Goal: Transaction & Acquisition: Purchase product/service

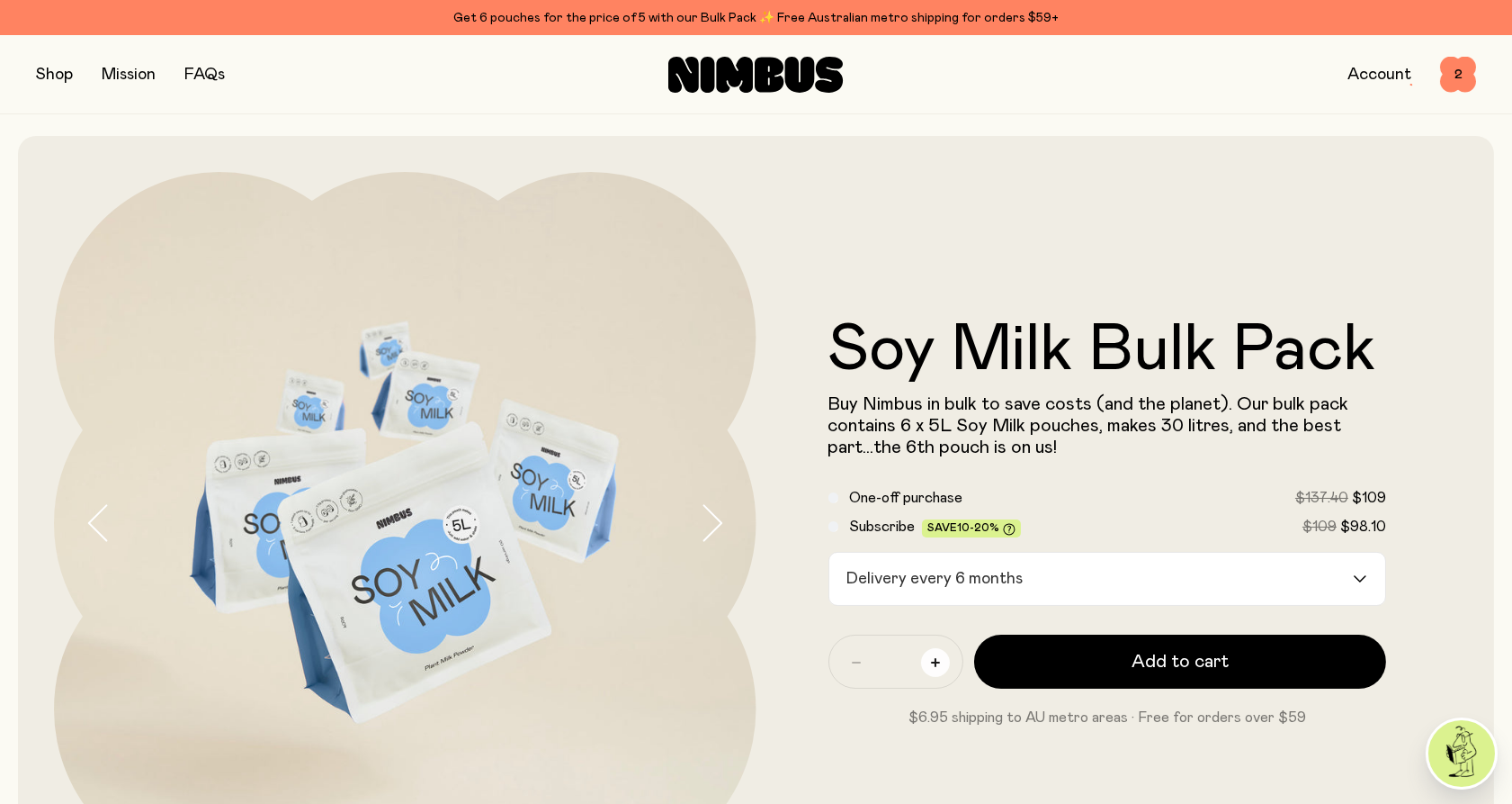
click at [923, 661] on button "button" at bounding box center [936, 662] width 29 height 29
type input "*"
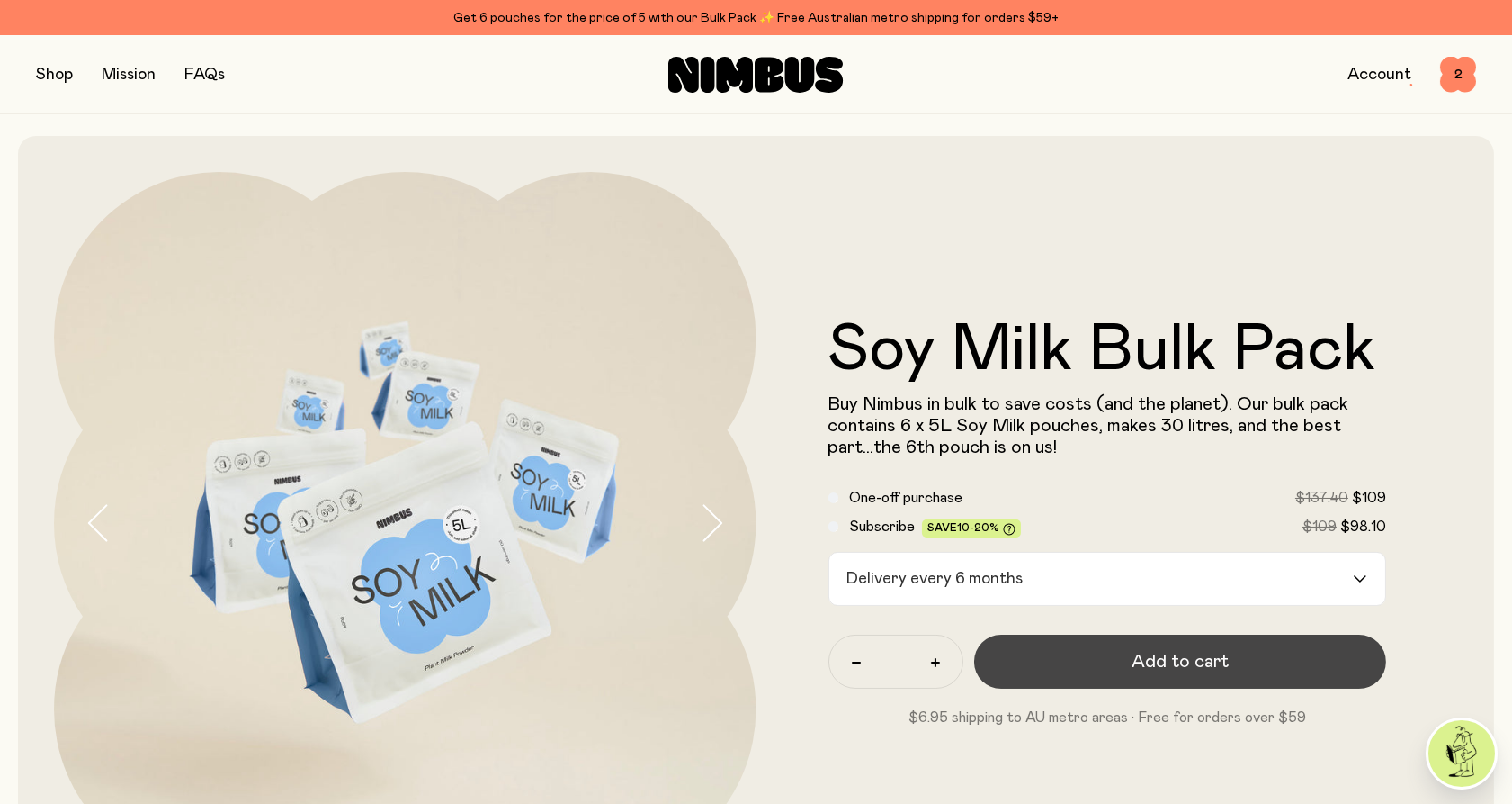
click at [1115, 663] on button "Add to cart" at bounding box center [1181, 661] width 413 height 54
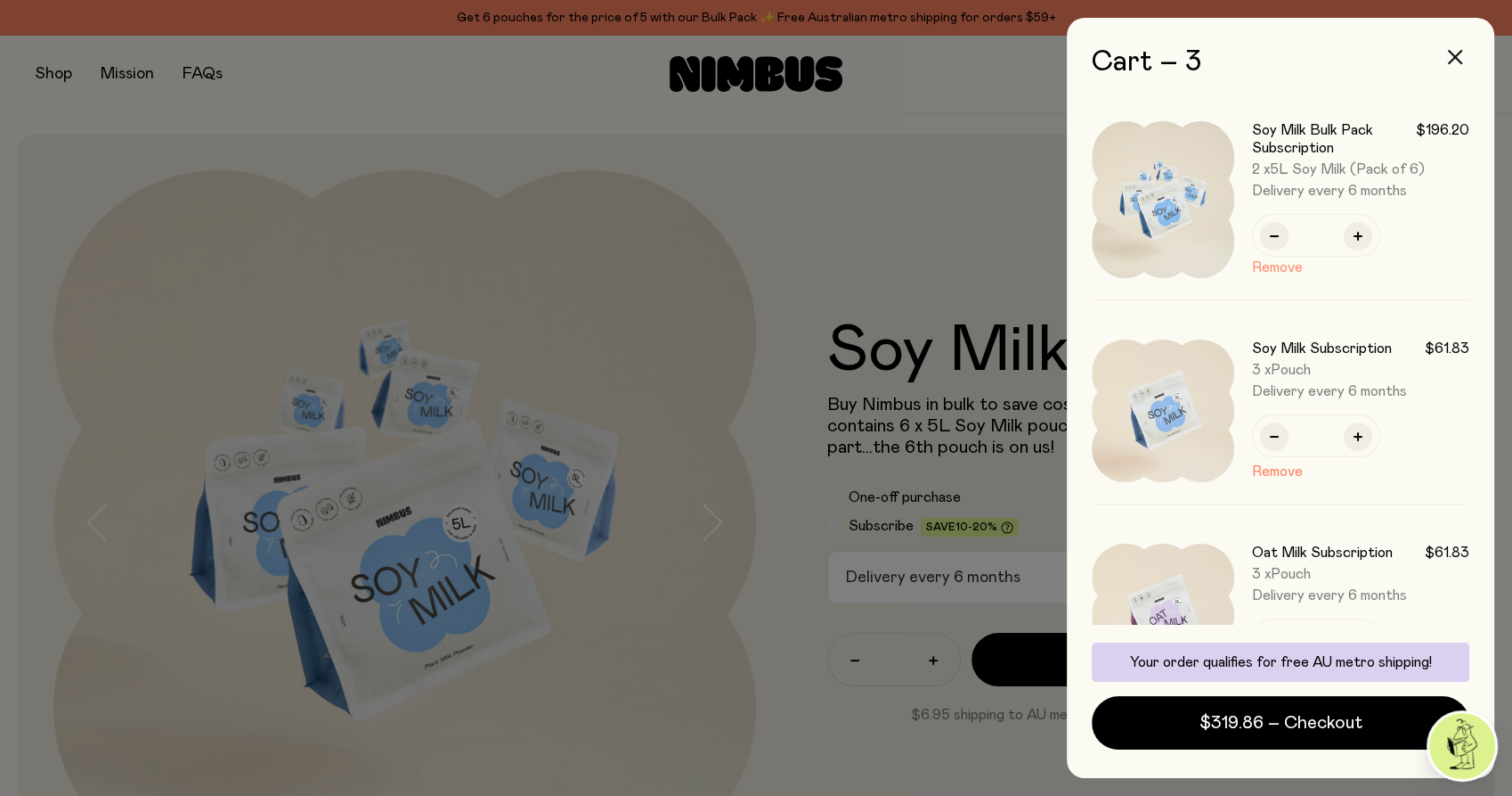
click at [1265, 269] on button "Remove" at bounding box center [1278, 267] width 50 height 21
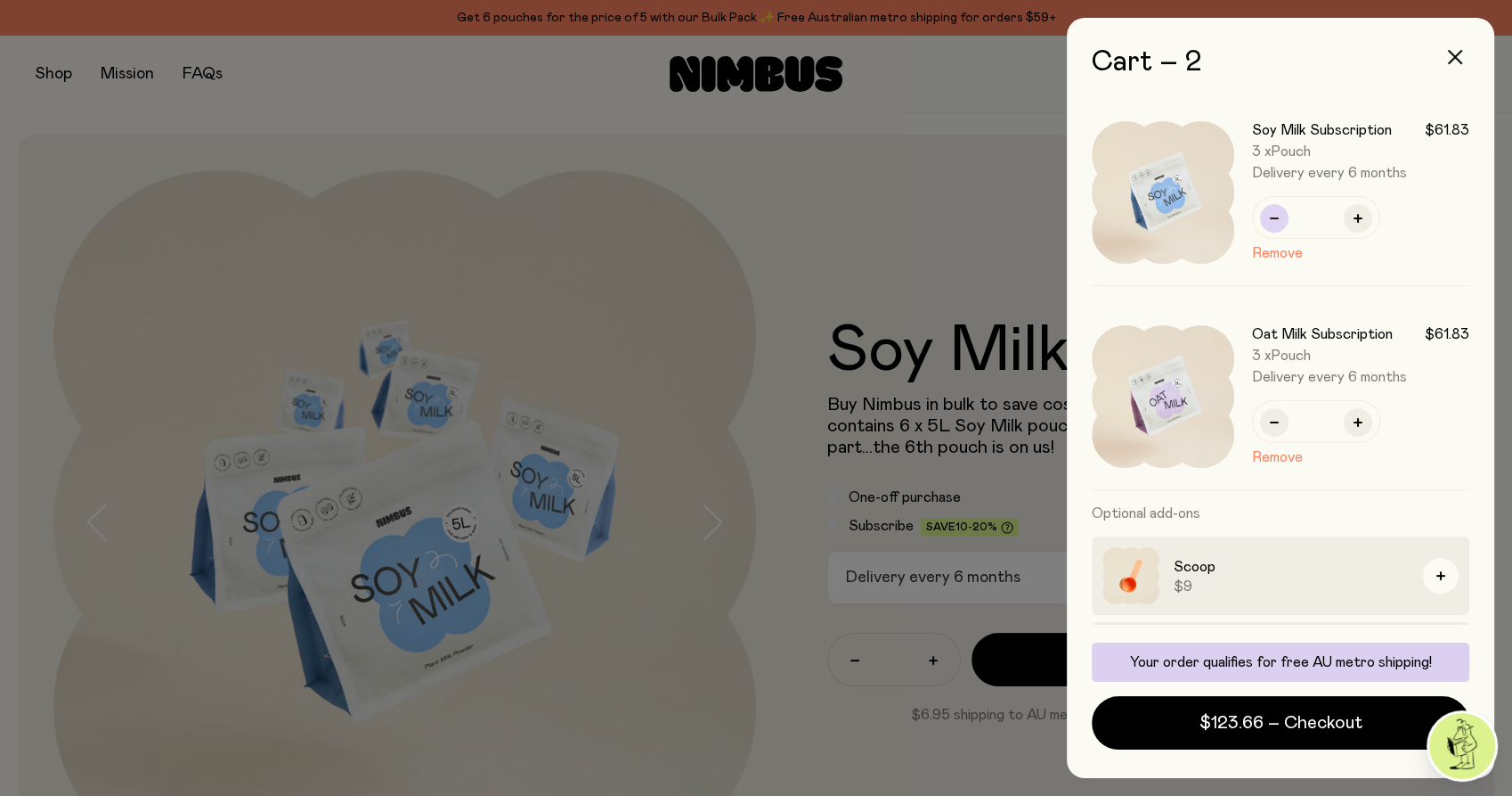
click at [1271, 217] on icon "button" at bounding box center [1275, 219] width 9 height 9
click at [1356, 219] on icon "button" at bounding box center [1359, 219] width 9 height 9
type input "*"
click at [44, 203] on div at bounding box center [756, 398] width 1512 height 796
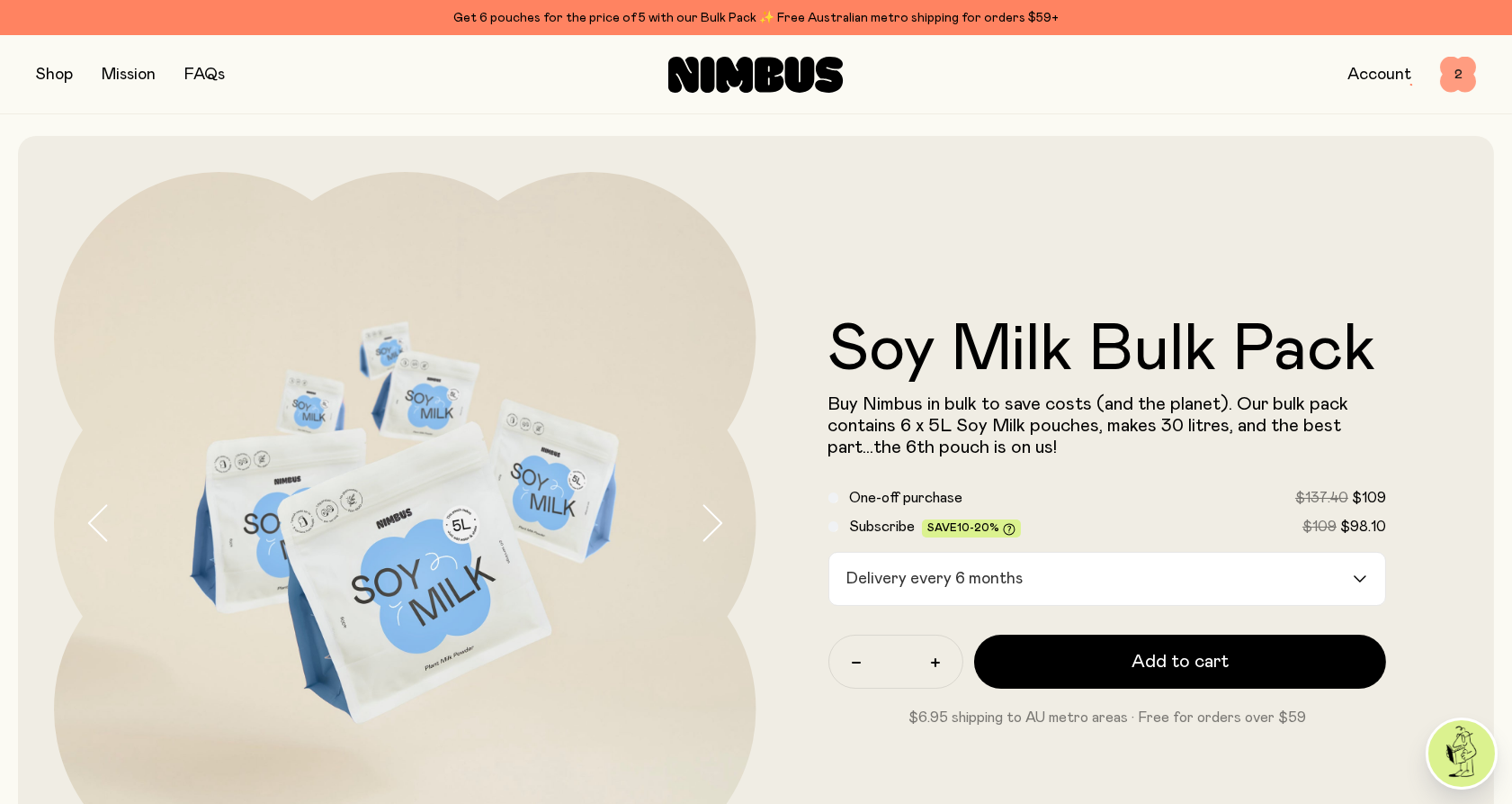
click at [1459, 65] on span "2" at bounding box center [1458, 75] width 36 height 36
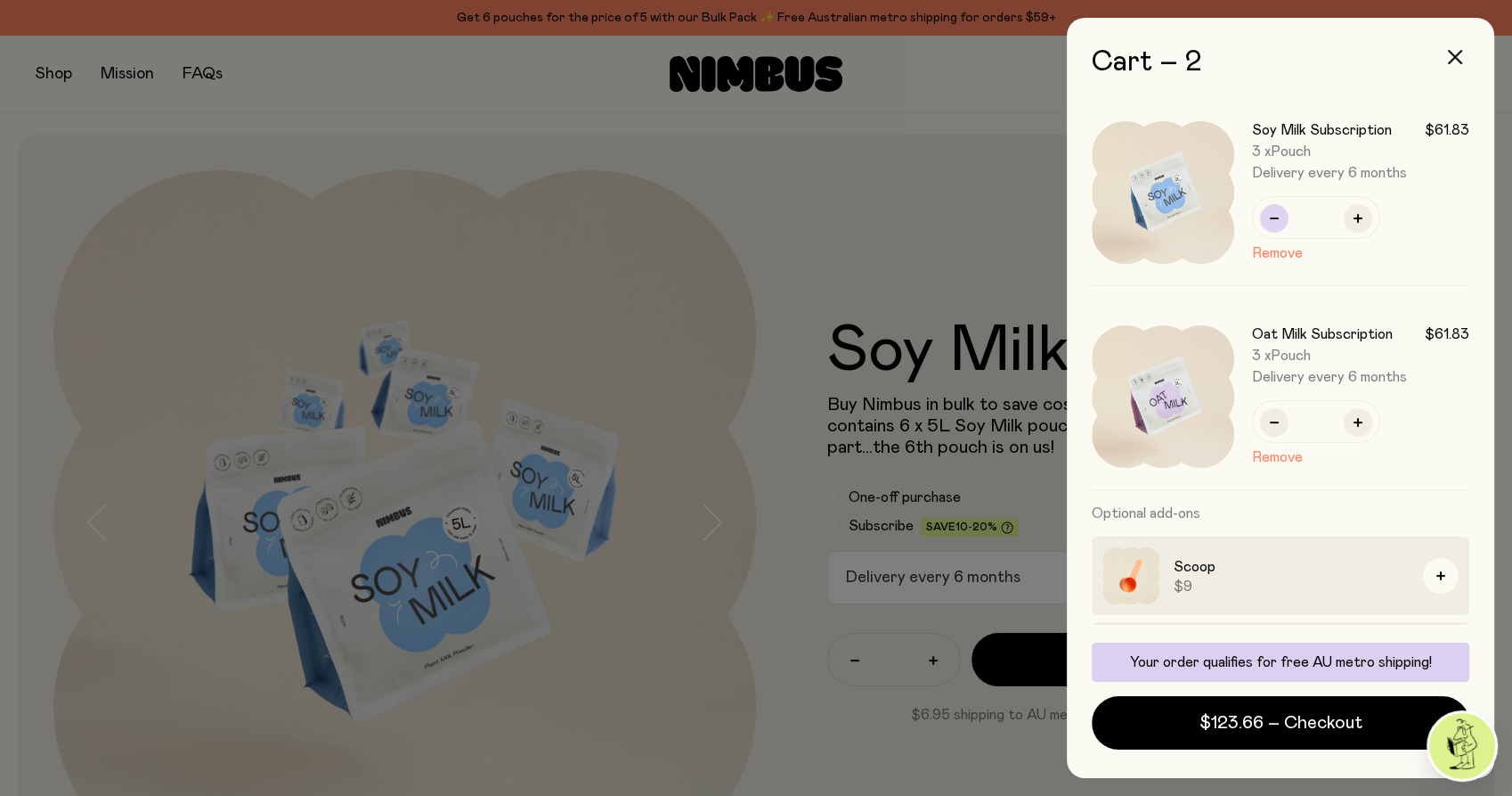
click at [1275, 222] on button "button" at bounding box center [1274, 218] width 29 height 29
type input "*"
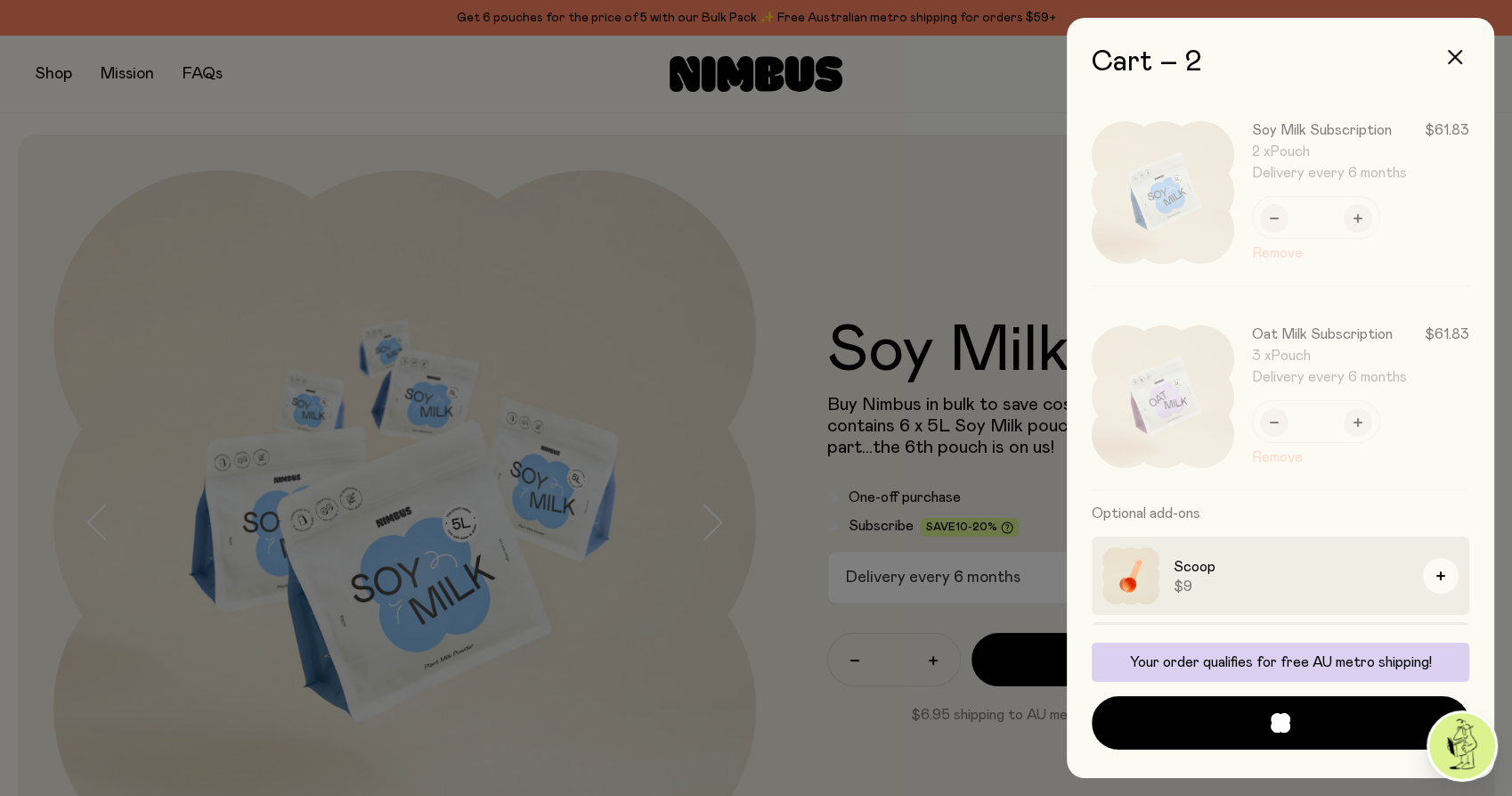
click at [1270, 425] on div at bounding box center [1289, 396] width 360 height 185
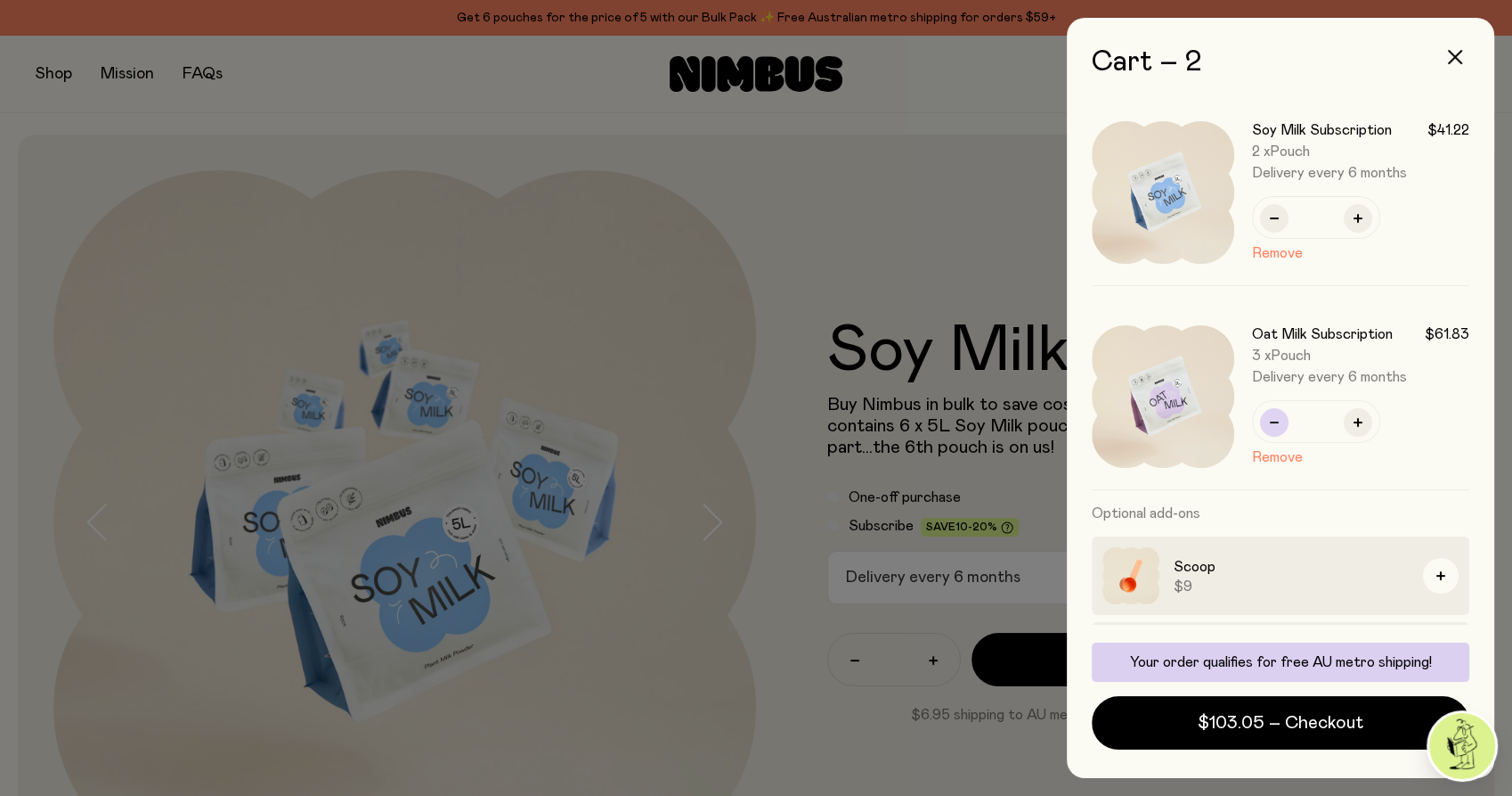
click at [1272, 422] on icon "button" at bounding box center [1275, 422] width 9 height 9
type input "*"
click at [1279, 250] on button "Remove" at bounding box center [1278, 252] width 50 height 21
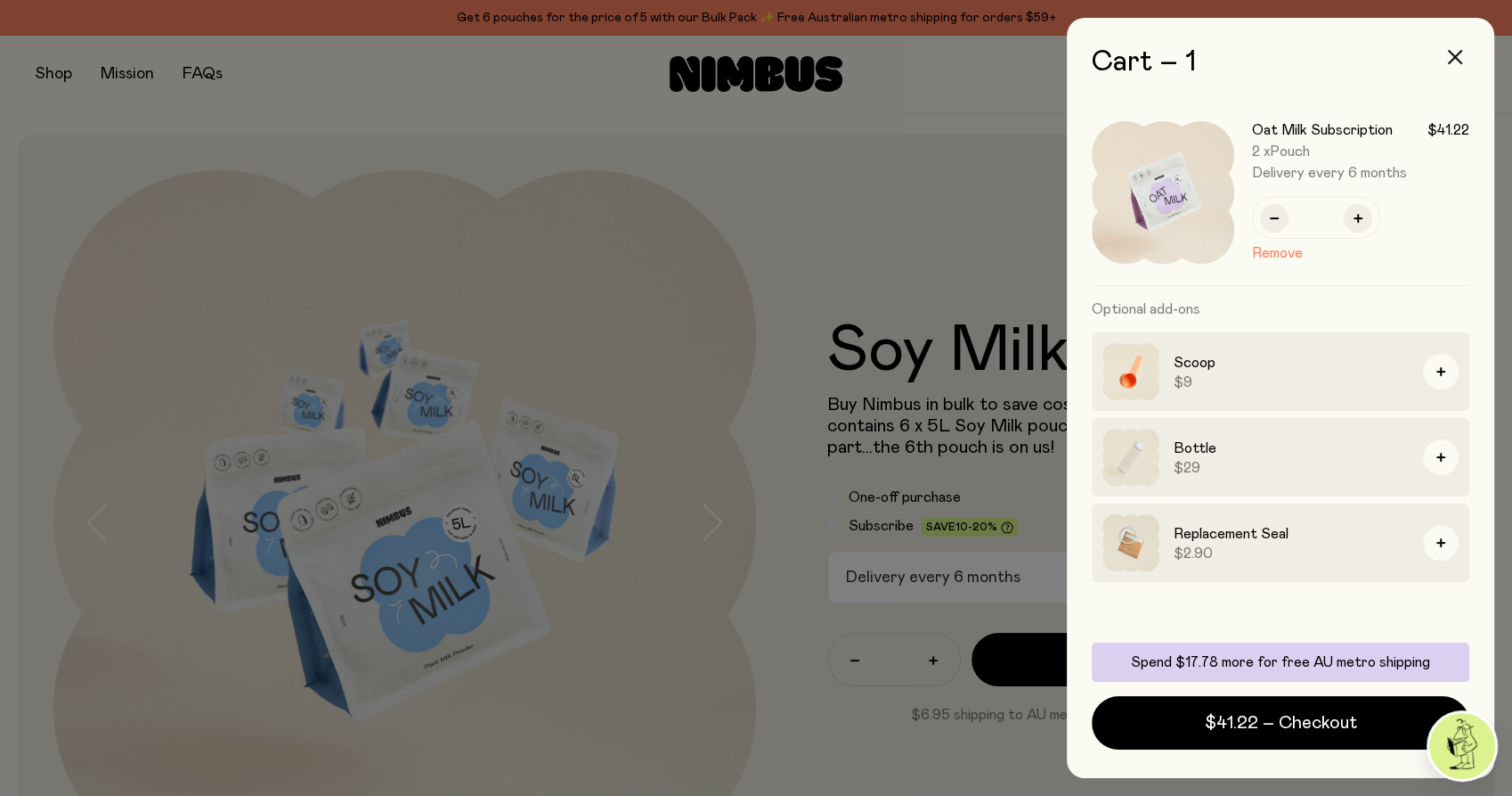
click at [712, 564] on div at bounding box center [756, 398] width 1512 height 796
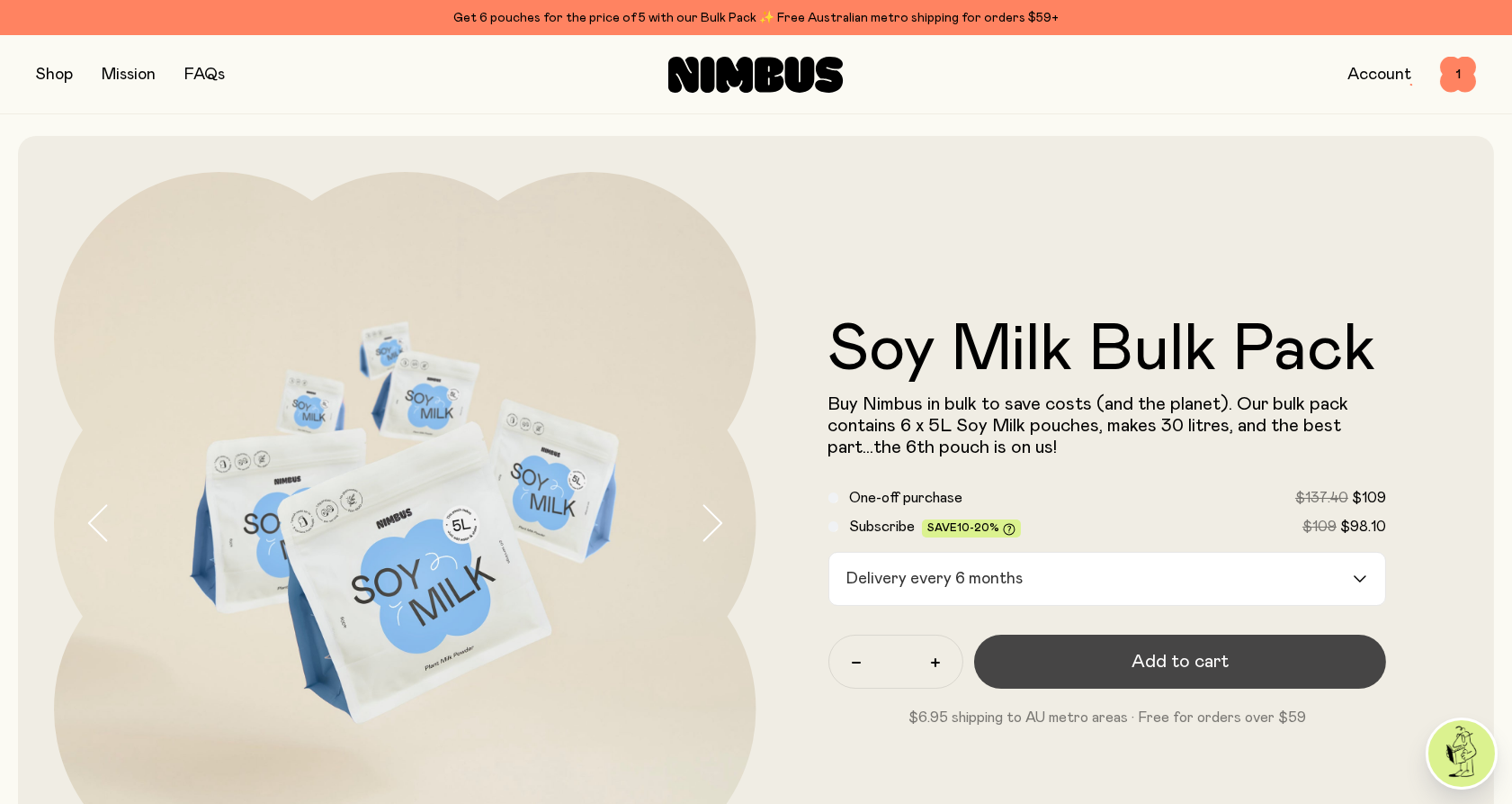
click at [1143, 656] on span "Add to cart" at bounding box center [1180, 662] width 97 height 25
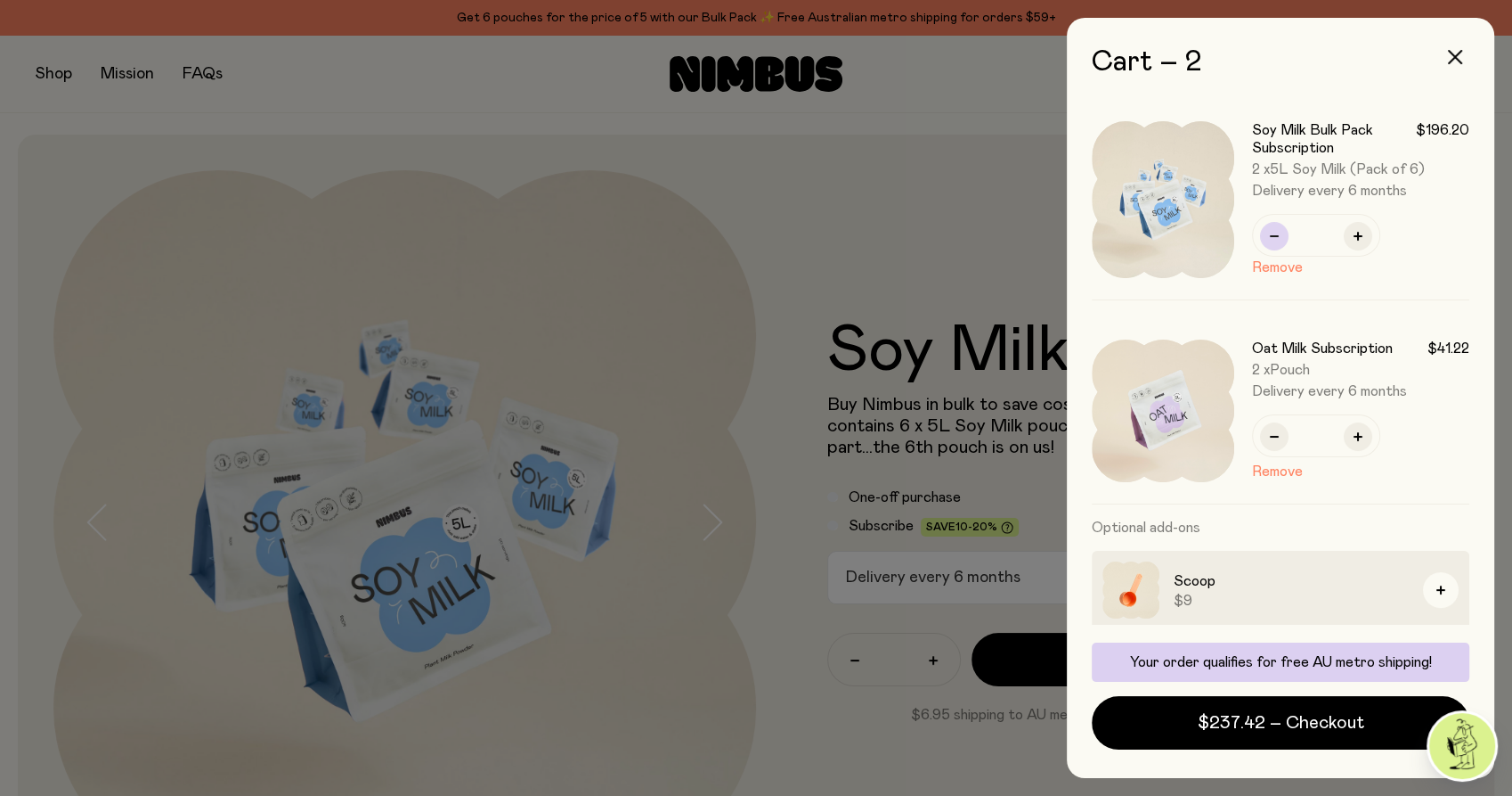
click at [1272, 232] on icon "button" at bounding box center [1275, 236] width 9 height 9
type input "*"
click at [742, 355] on div at bounding box center [756, 398] width 1512 height 796
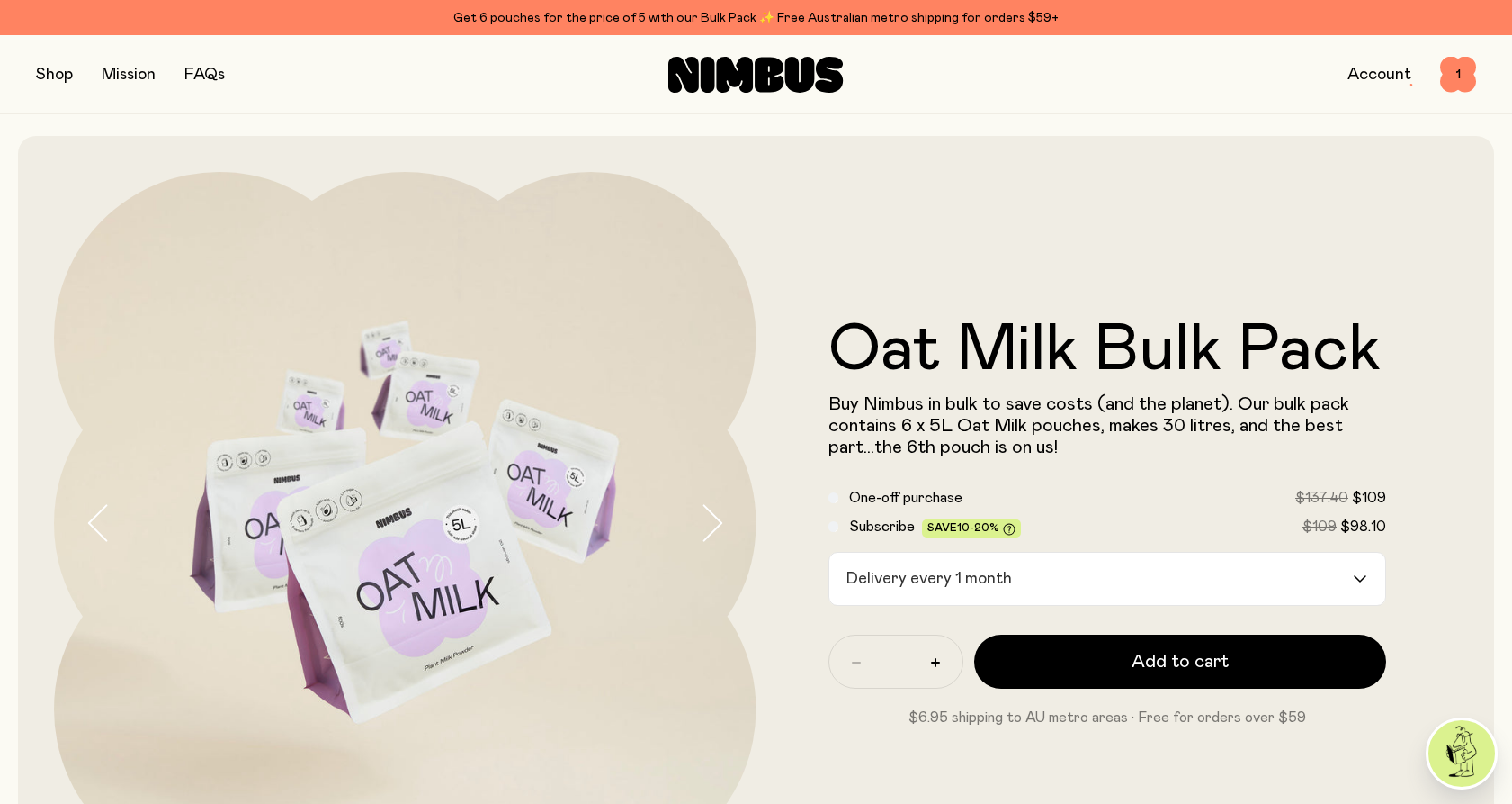
scroll to position [100, 0]
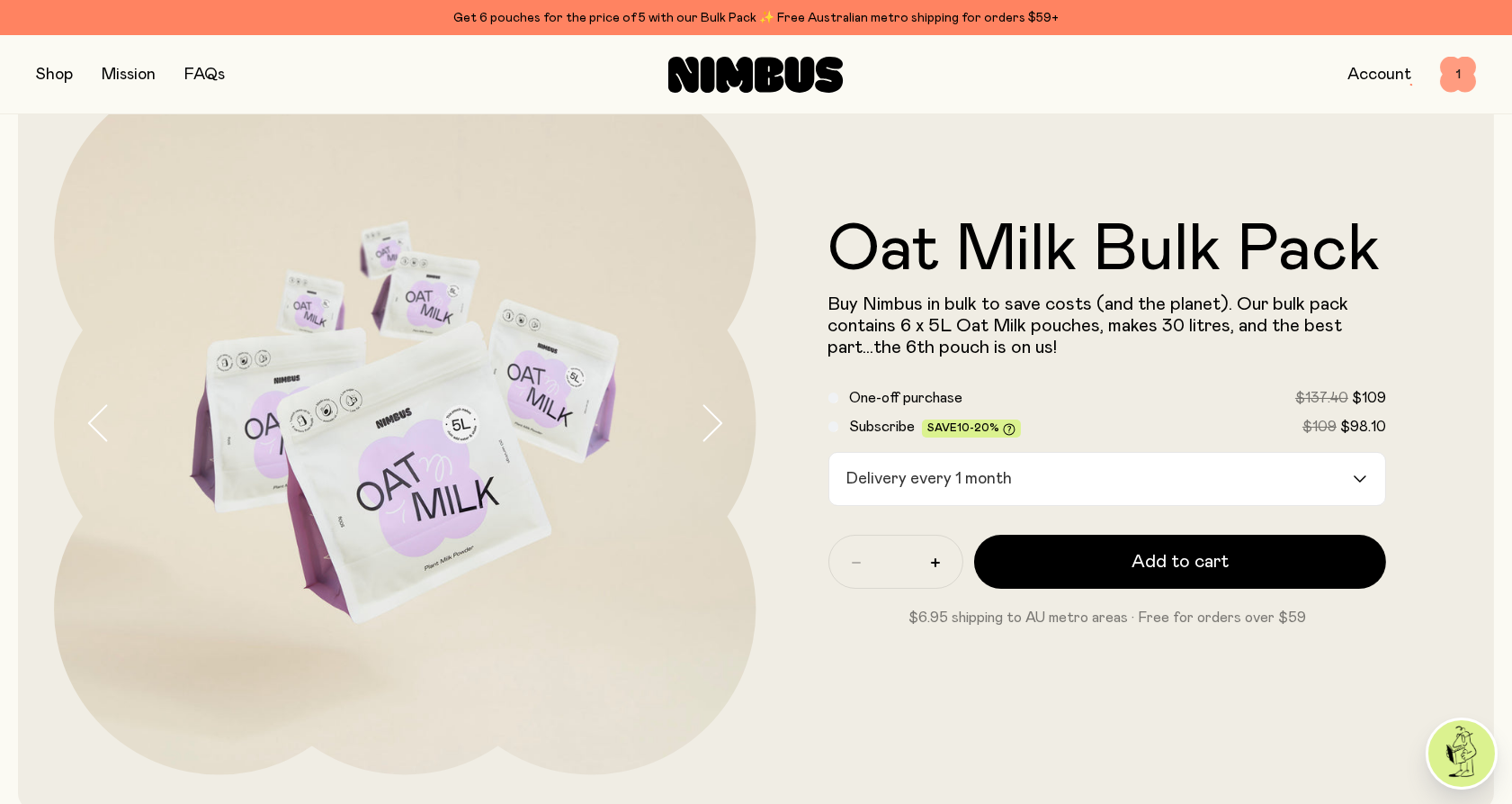
click at [1453, 77] on span "1" at bounding box center [1458, 75] width 36 height 36
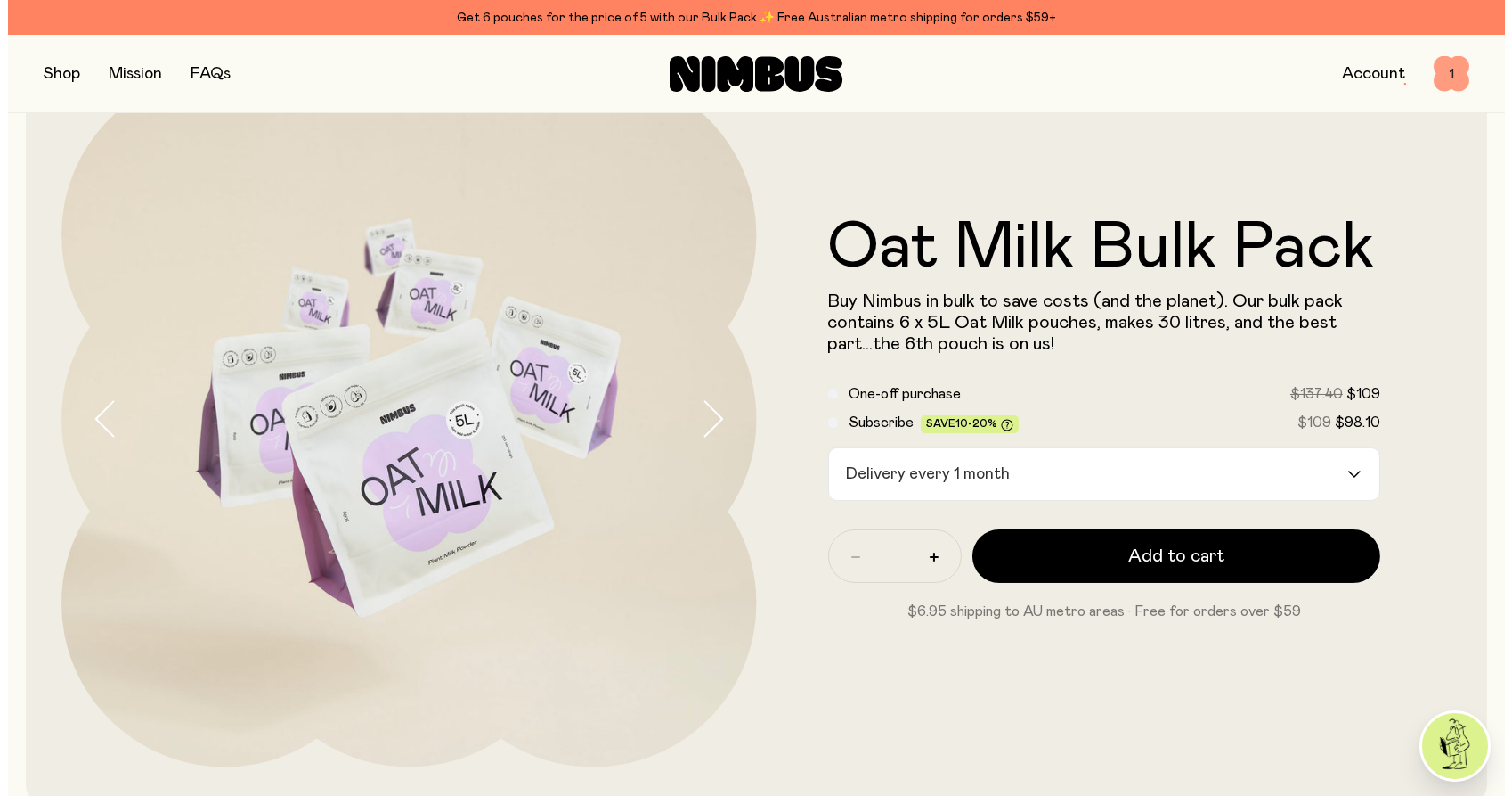
scroll to position [0, 0]
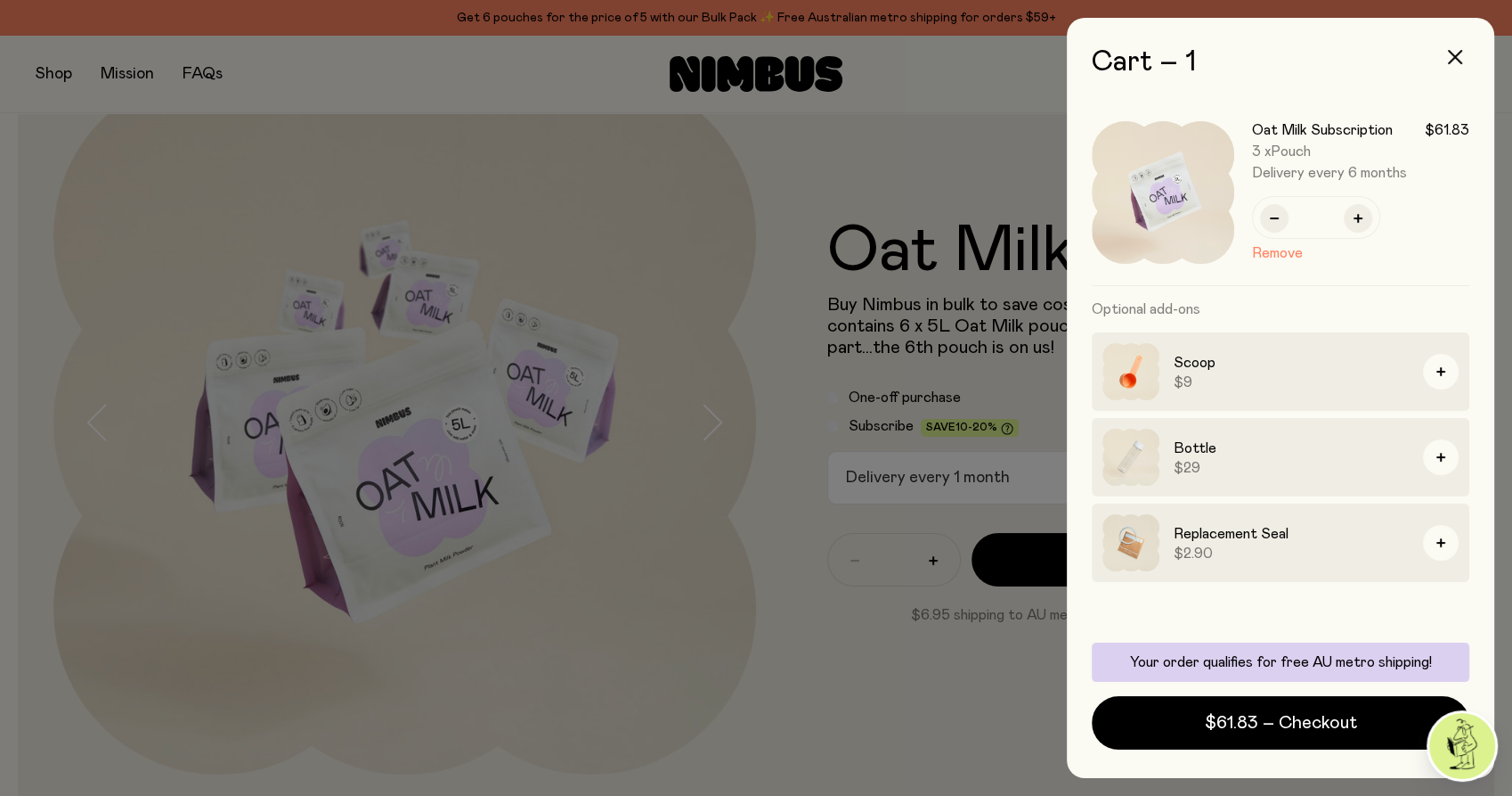
drag, startPoint x: 683, startPoint y: 301, endPoint x: 691, endPoint y: 277, distance: 25.3
click at [683, 299] on div at bounding box center [756, 398] width 1512 height 796
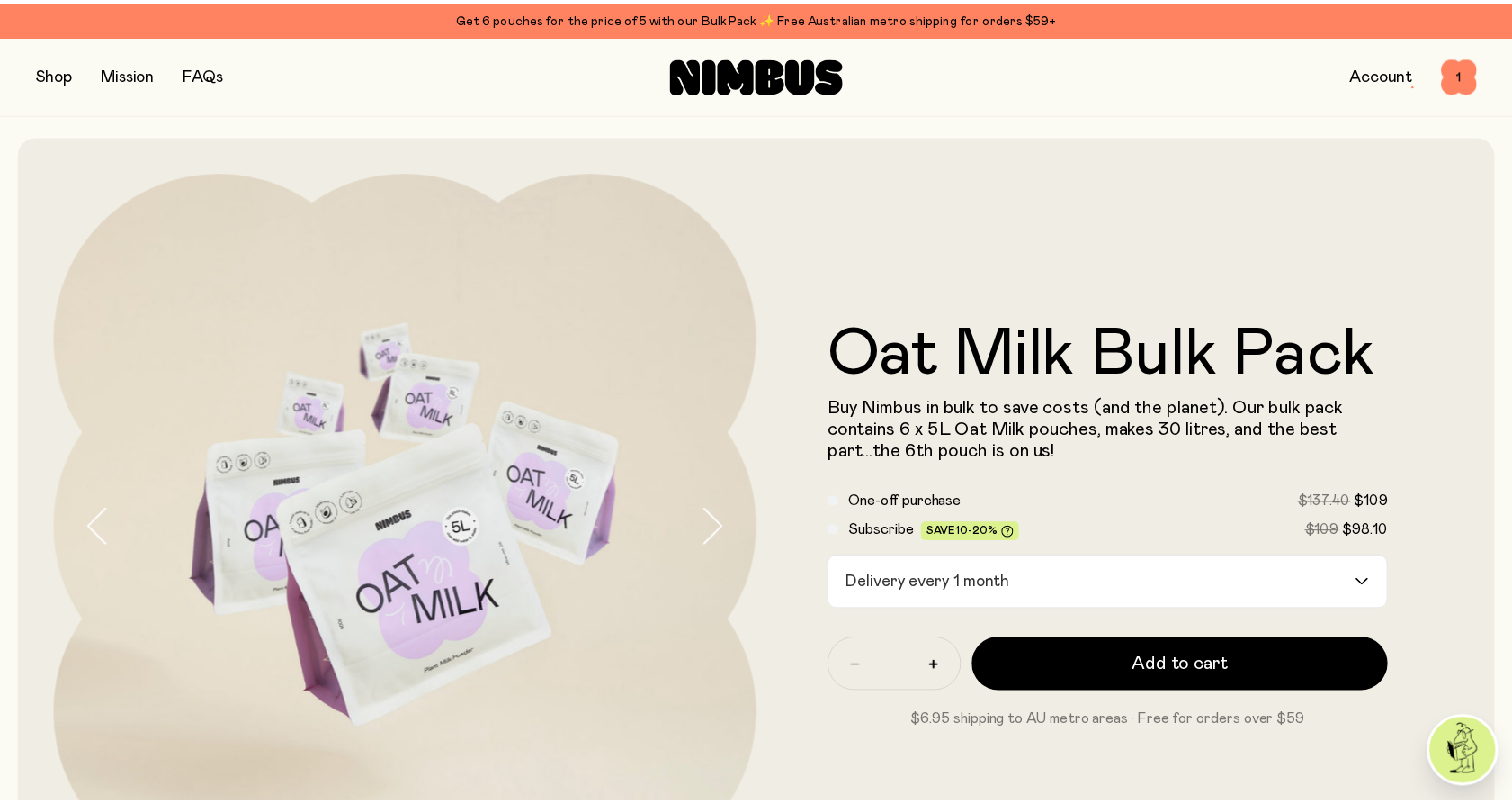
scroll to position [100, 0]
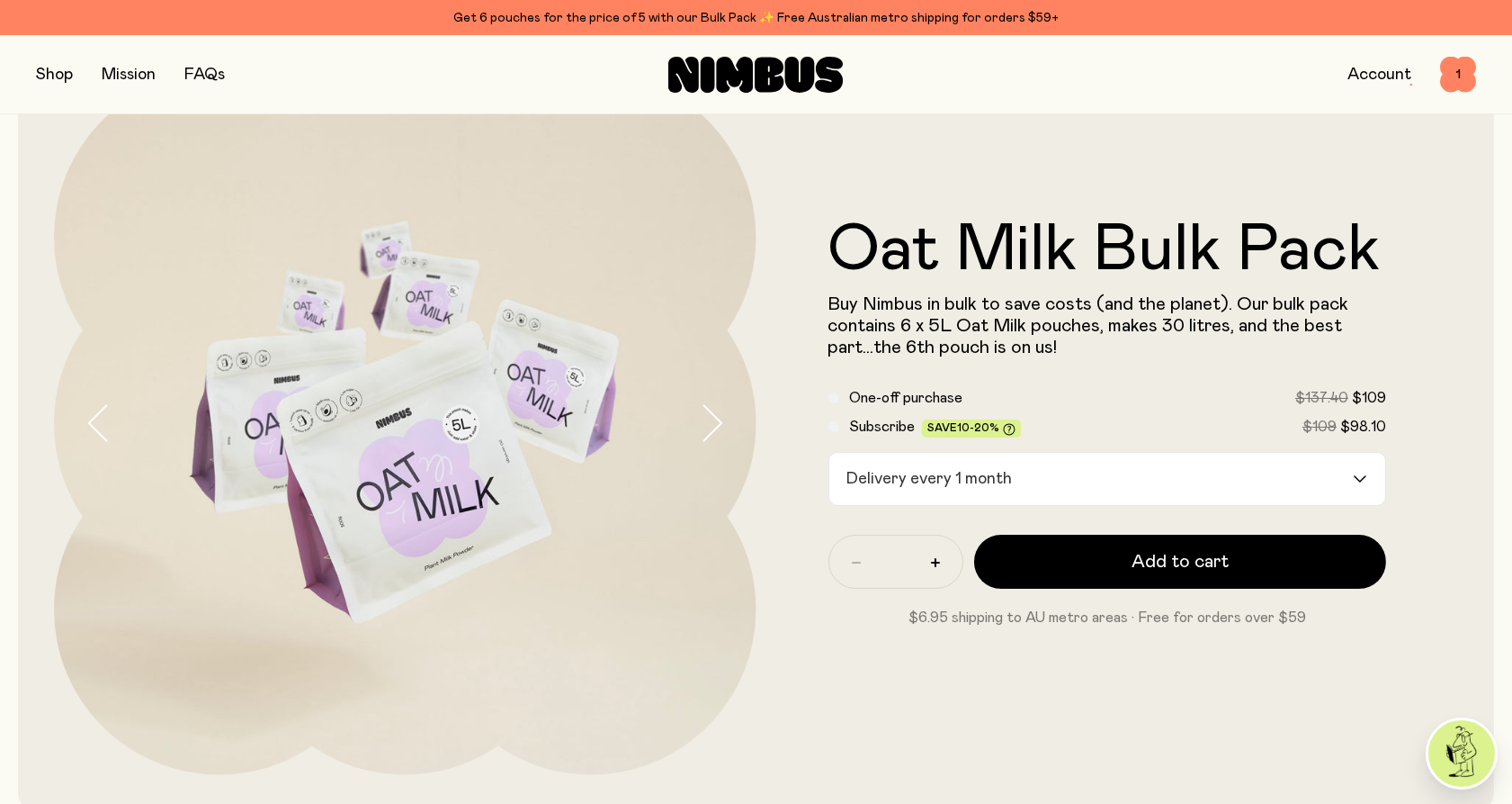
click at [49, 81] on button "button" at bounding box center [54, 75] width 37 height 25
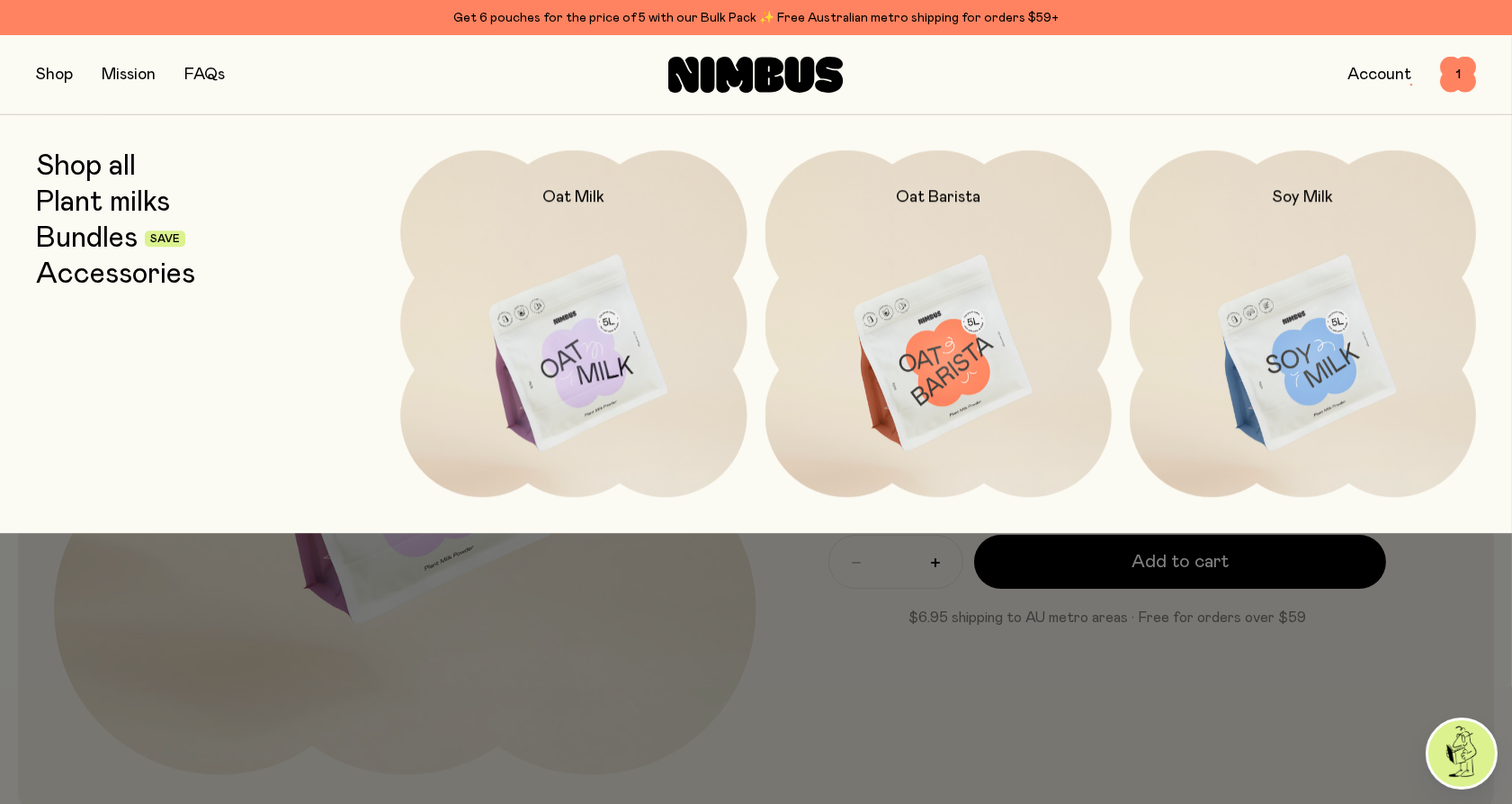
click at [715, 621] on div at bounding box center [756, 402] width 1512 height 804
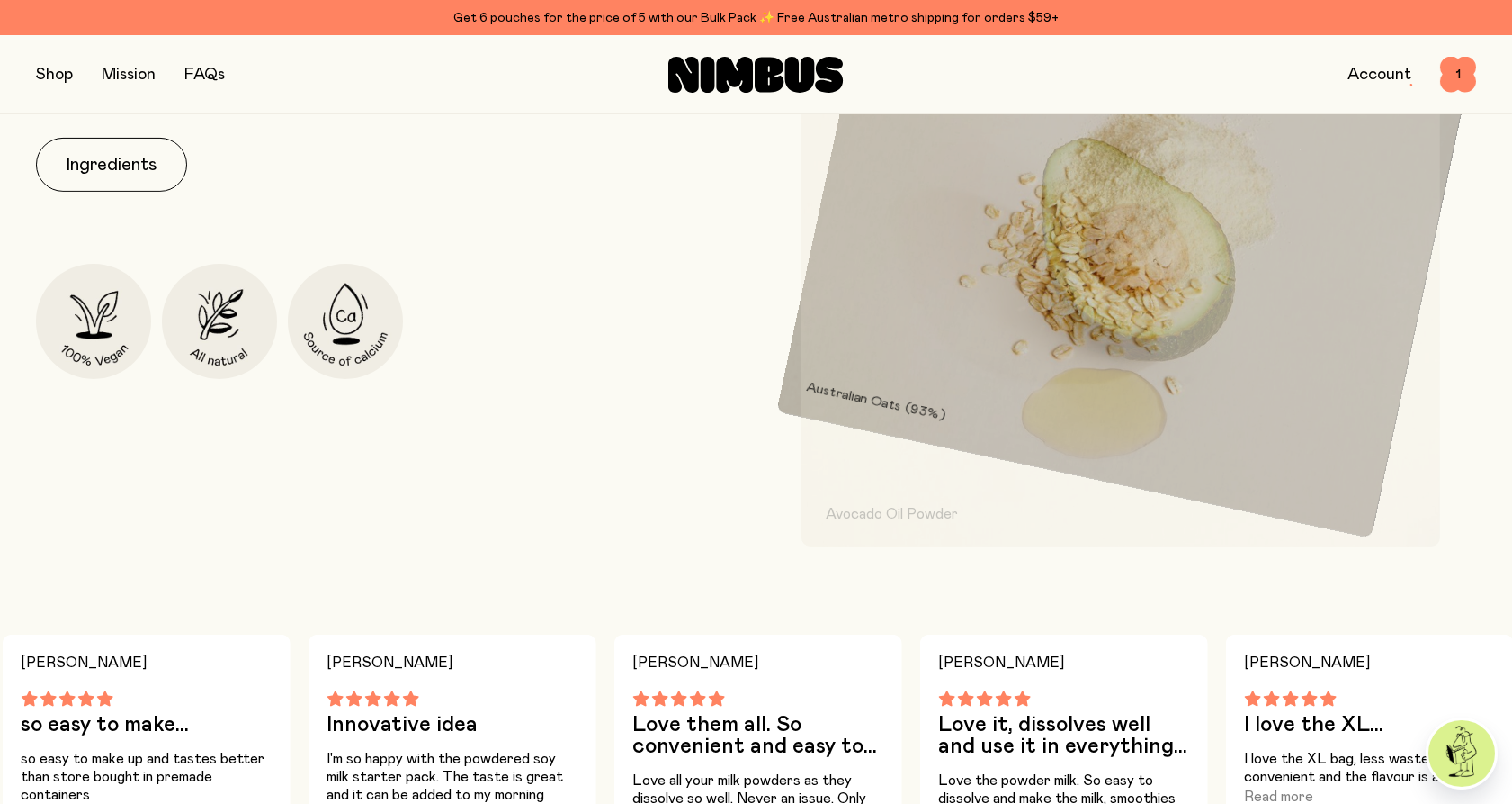
scroll to position [900, 0]
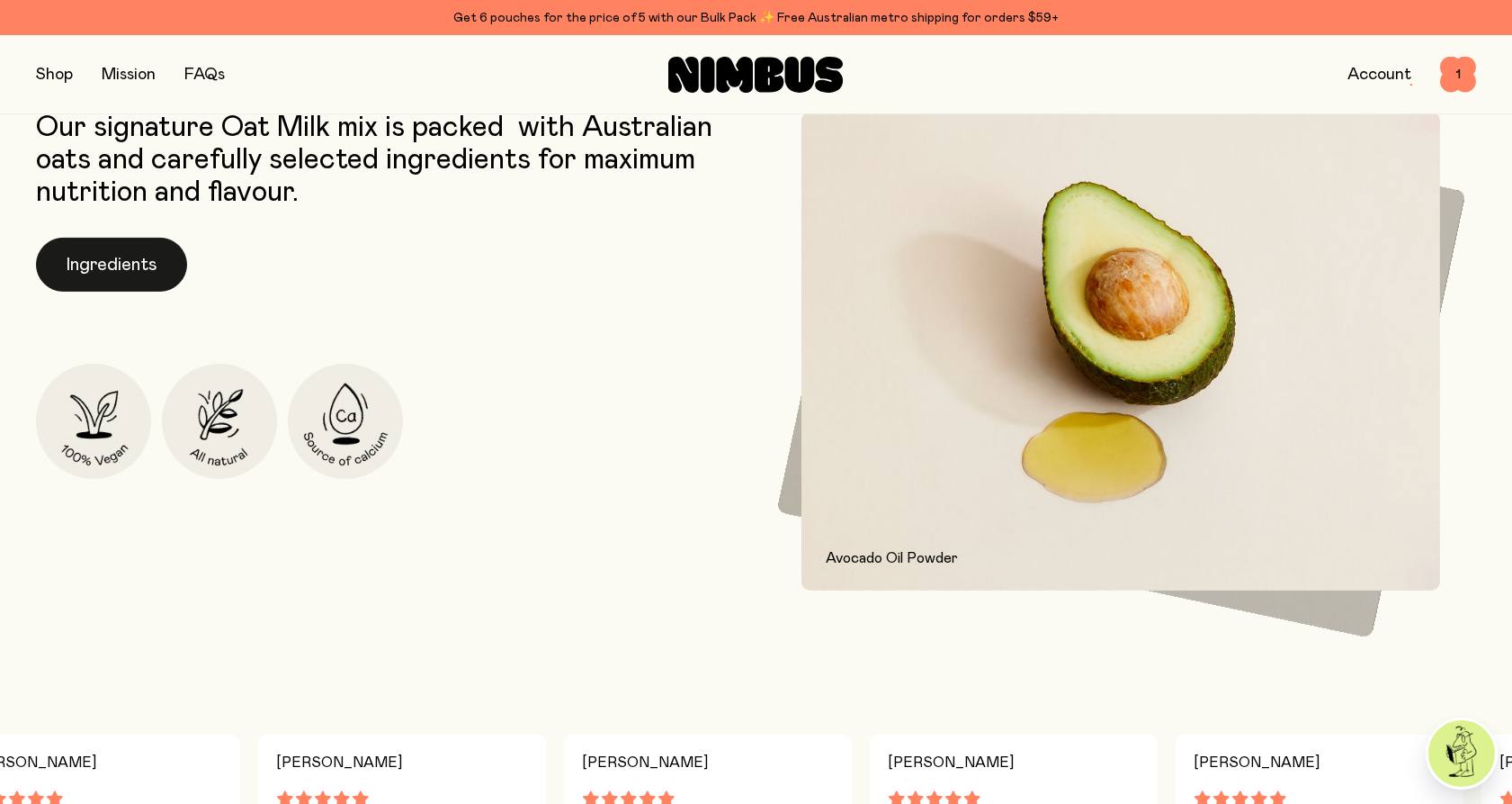
click at [97, 275] on button "Ingredients" at bounding box center [111, 264] width 151 height 54
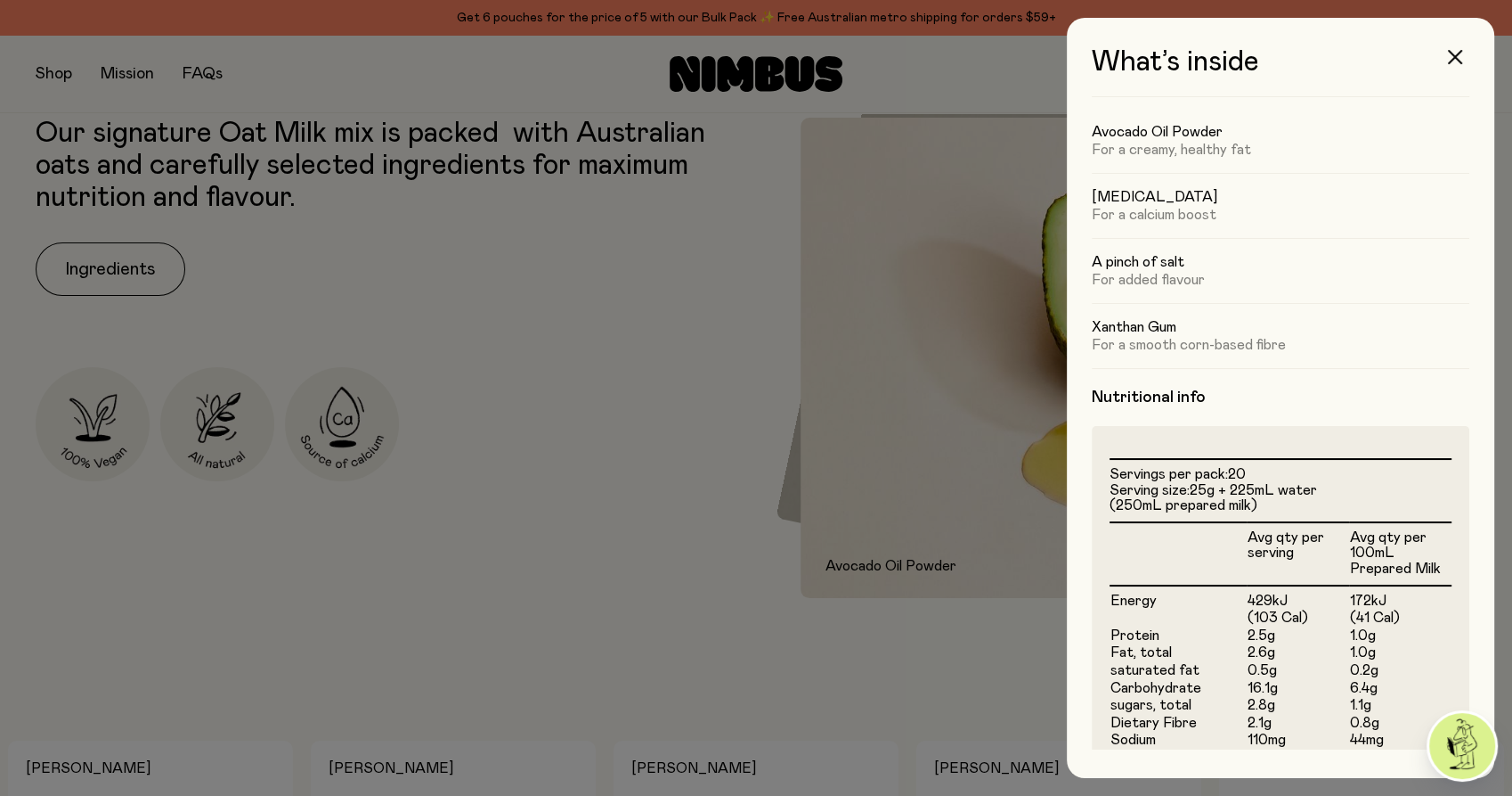
scroll to position [370, 0]
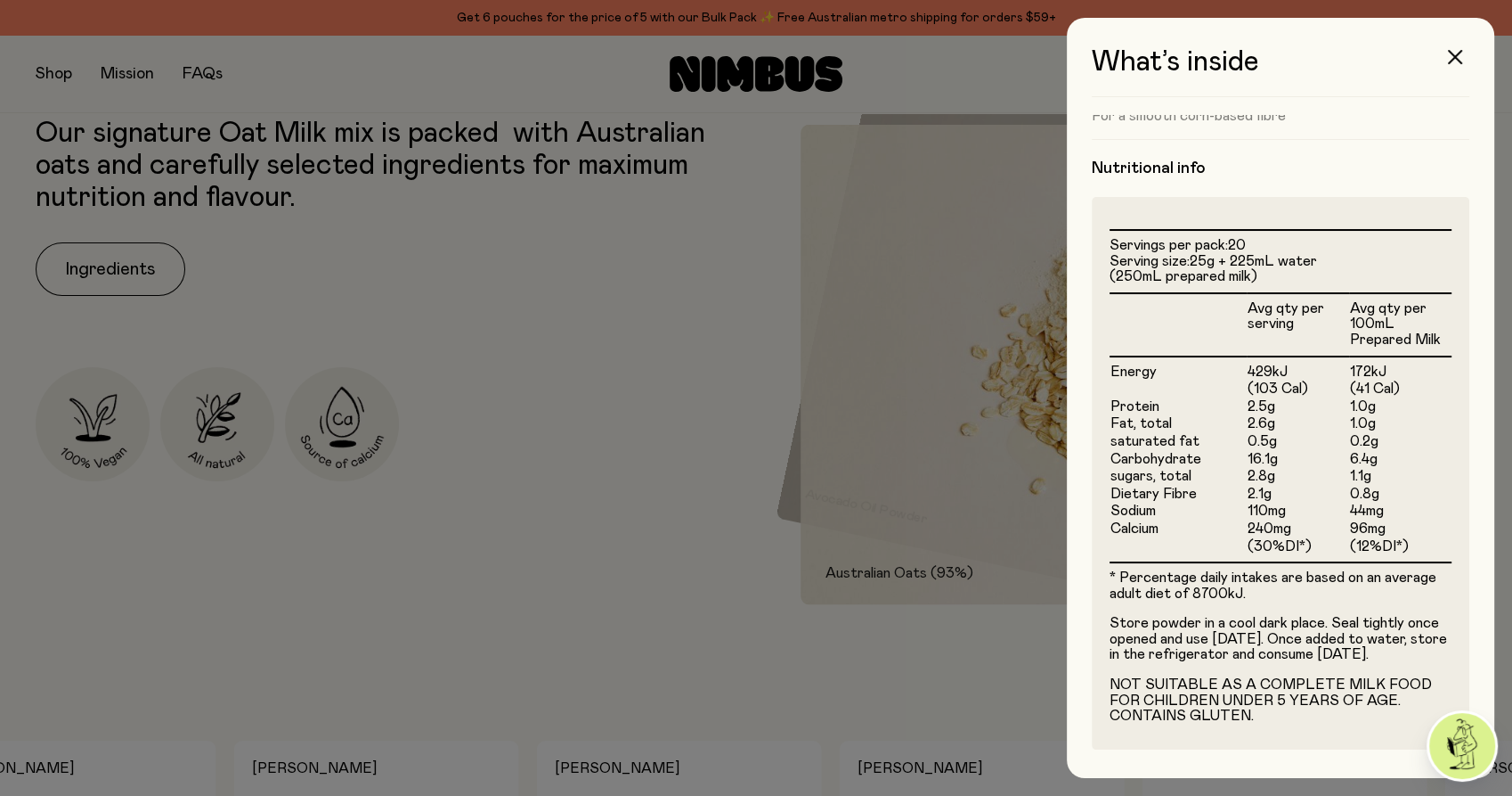
click at [664, 408] on div at bounding box center [756, 398] width 1512 height 796
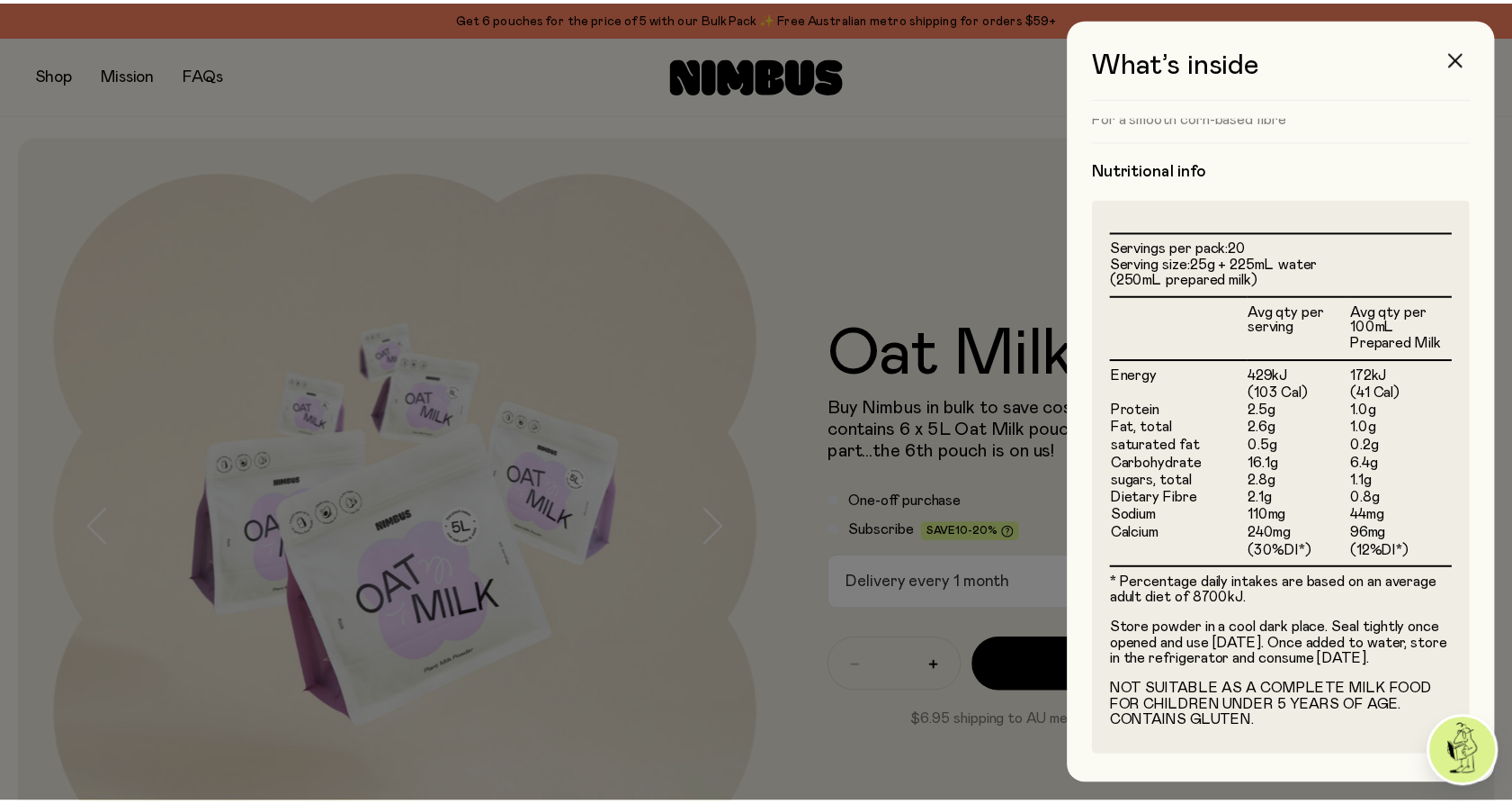
scroll to position [900, 0]
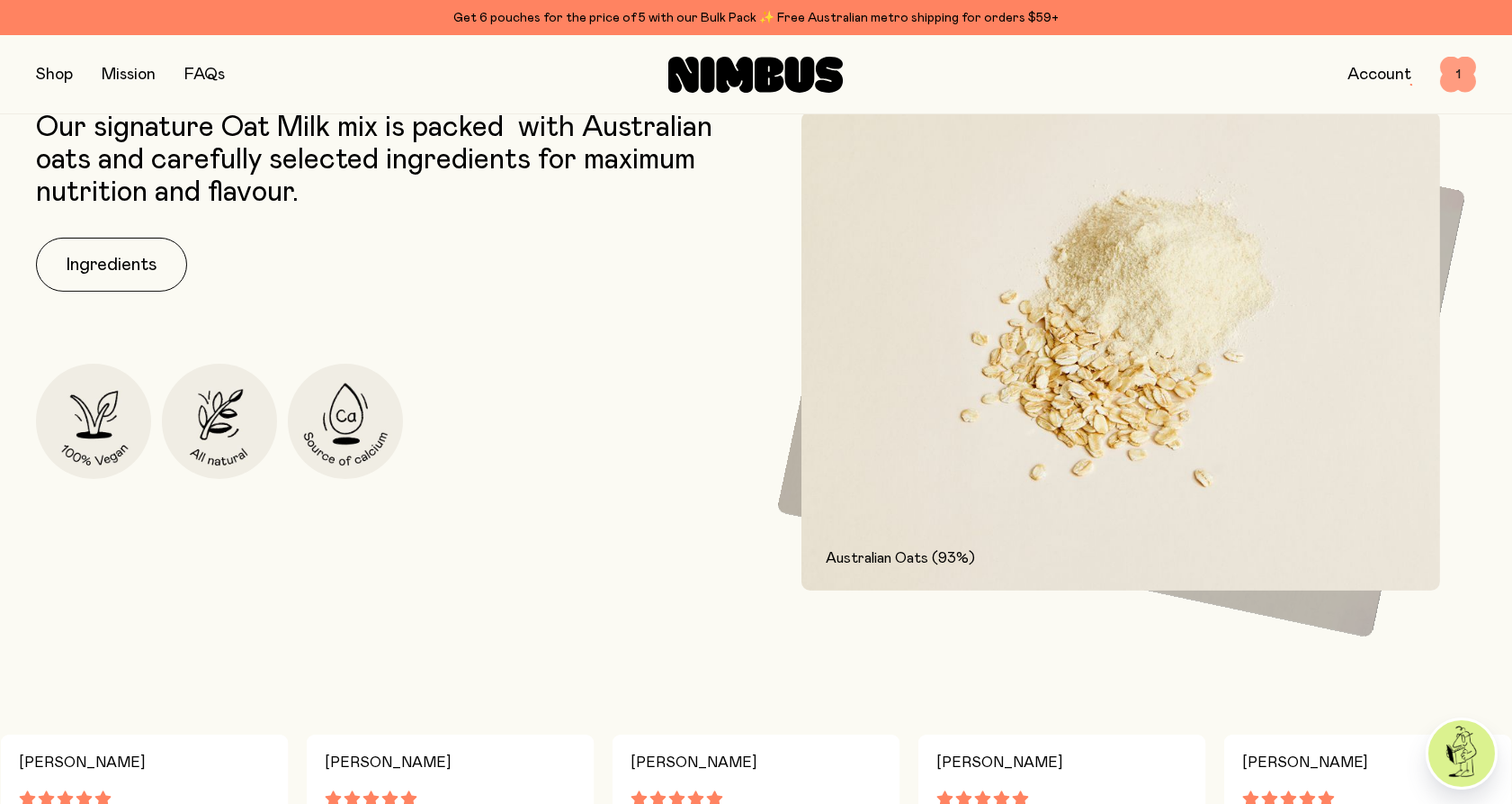
click at [1450, 77] on span "1" at bounding box center [1458, 75] width 36 height 36
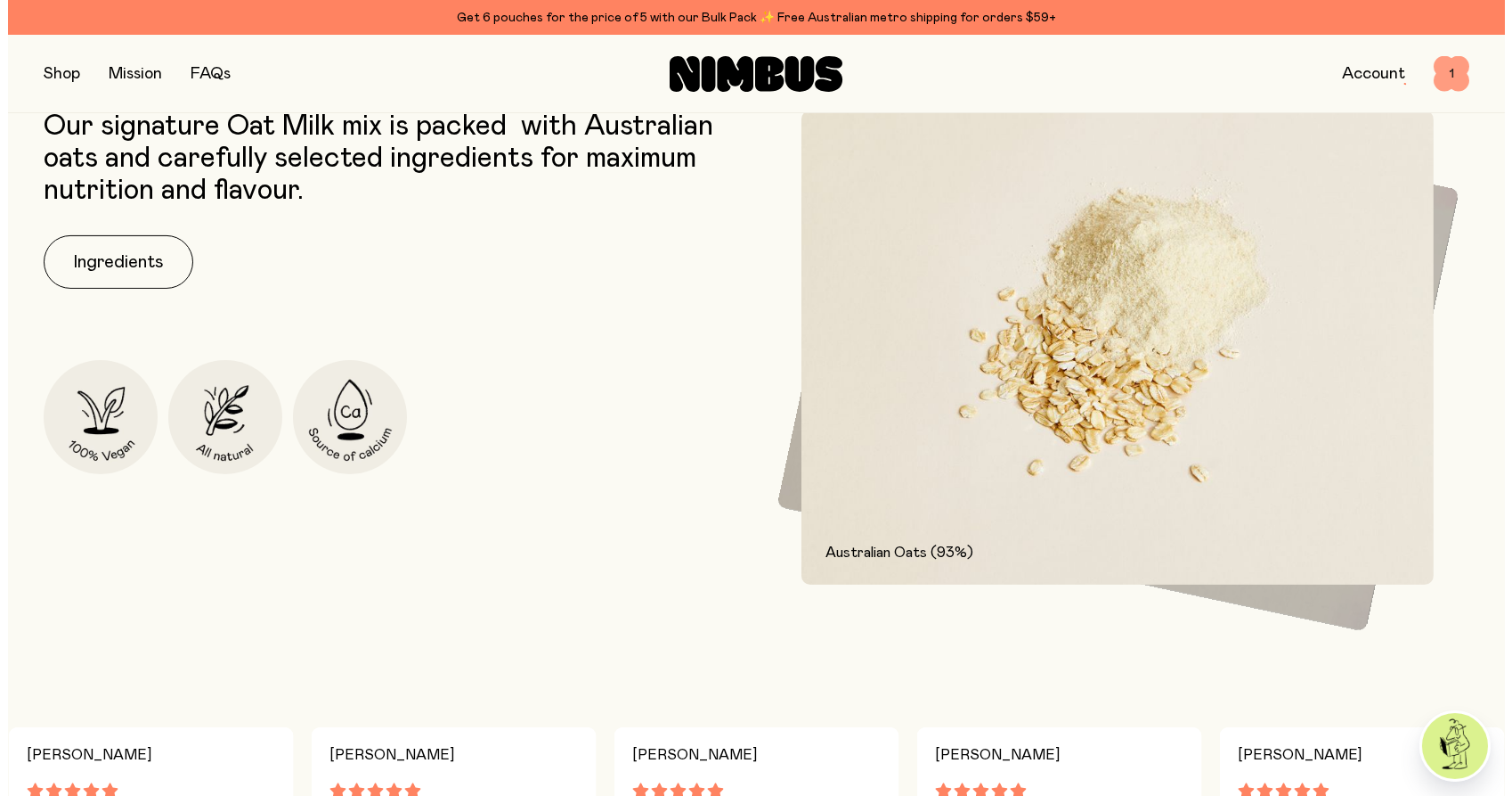
scroll to position [0, 0]
